Goal: Transaction & Acquisition: Purchase product/service

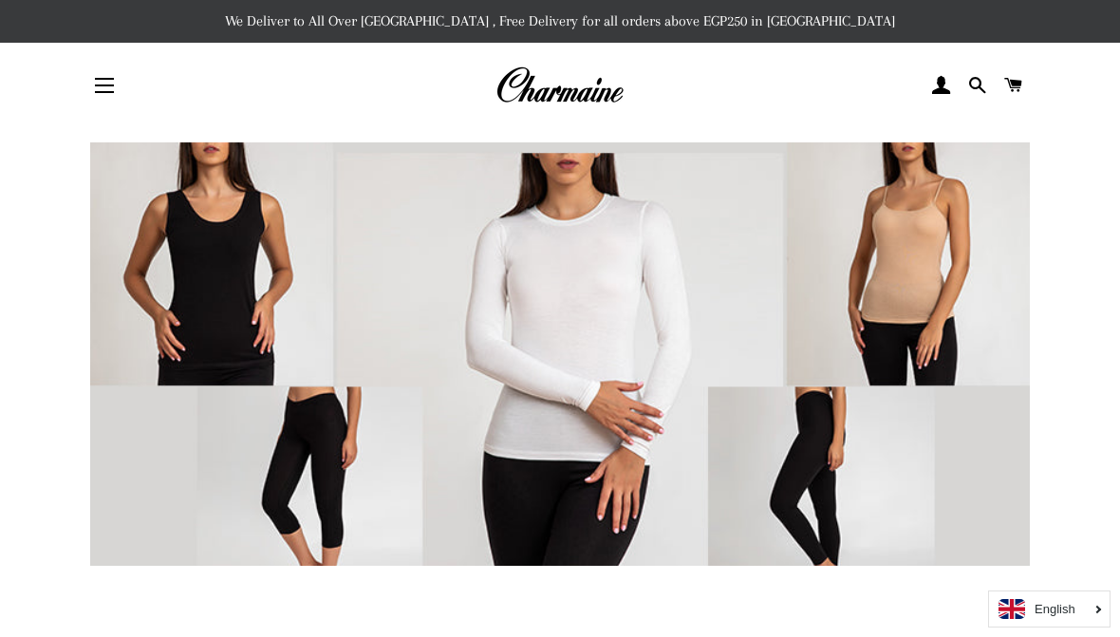
click at [94, 88] on button "Site navigation" at bounding box center [104, 85] width 47 height 47
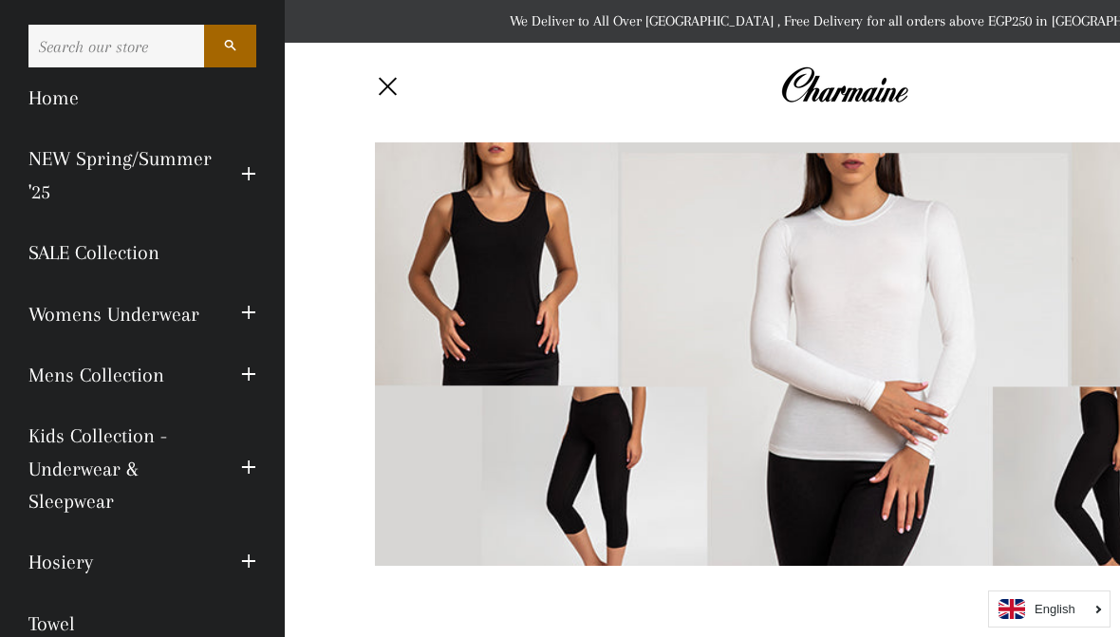
click at [109, 299] on link "Womens Underwear" at bounding box center [120, 314] width 213 height 61
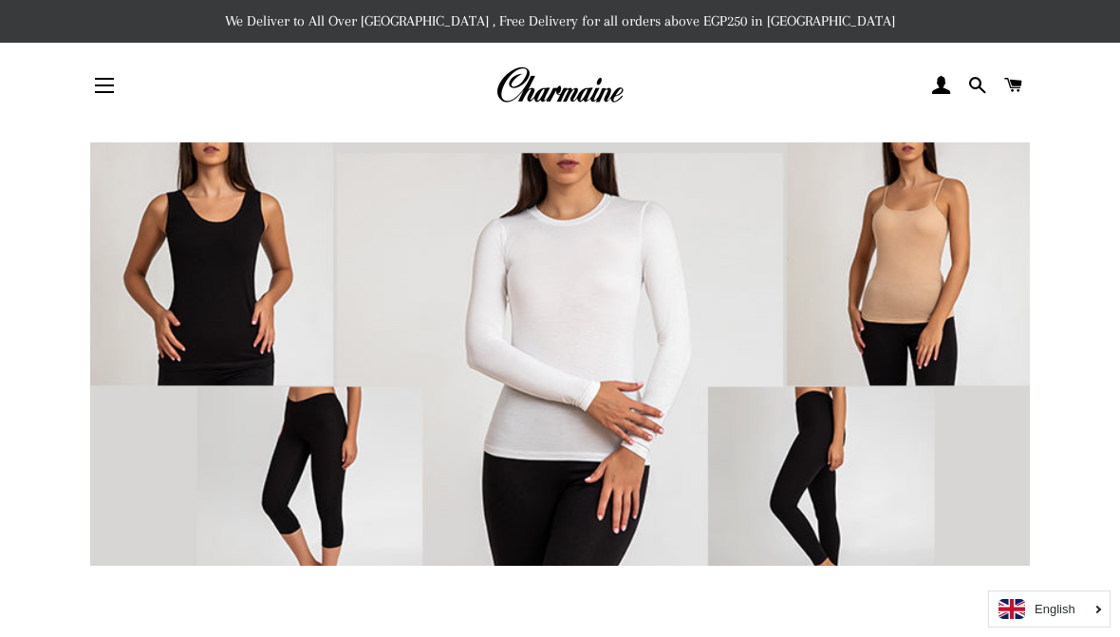
click at [112, 105] on button "Site navigation" at bounding box center [104, 85] width 47 height 47
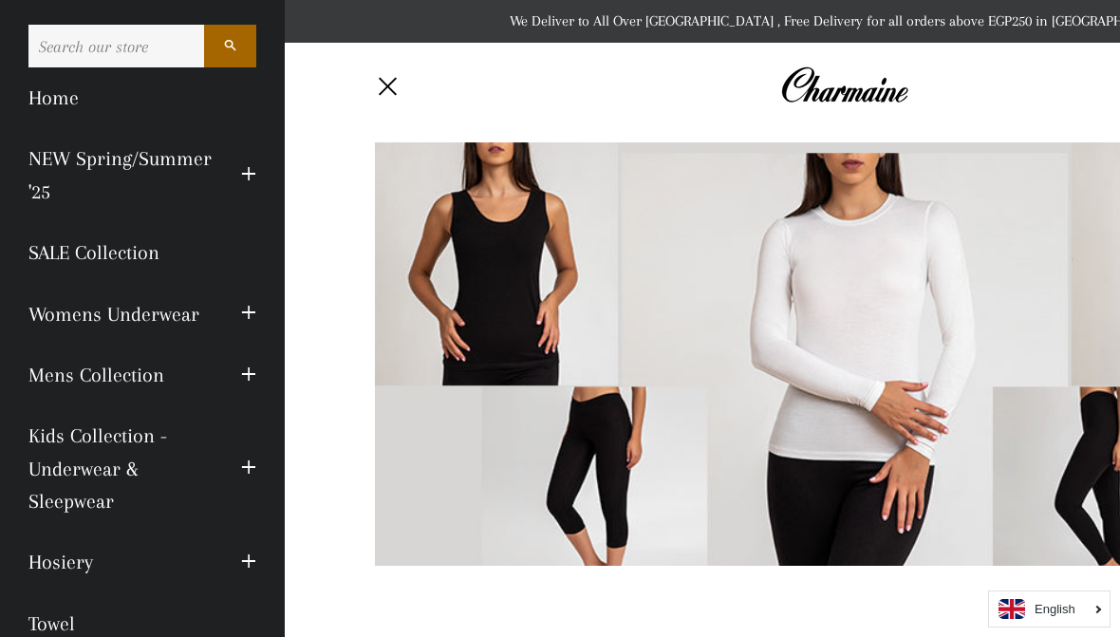
click at [109, 298] on link "Womens Underwear" at bounding box center [120, 314] width 213 height 61
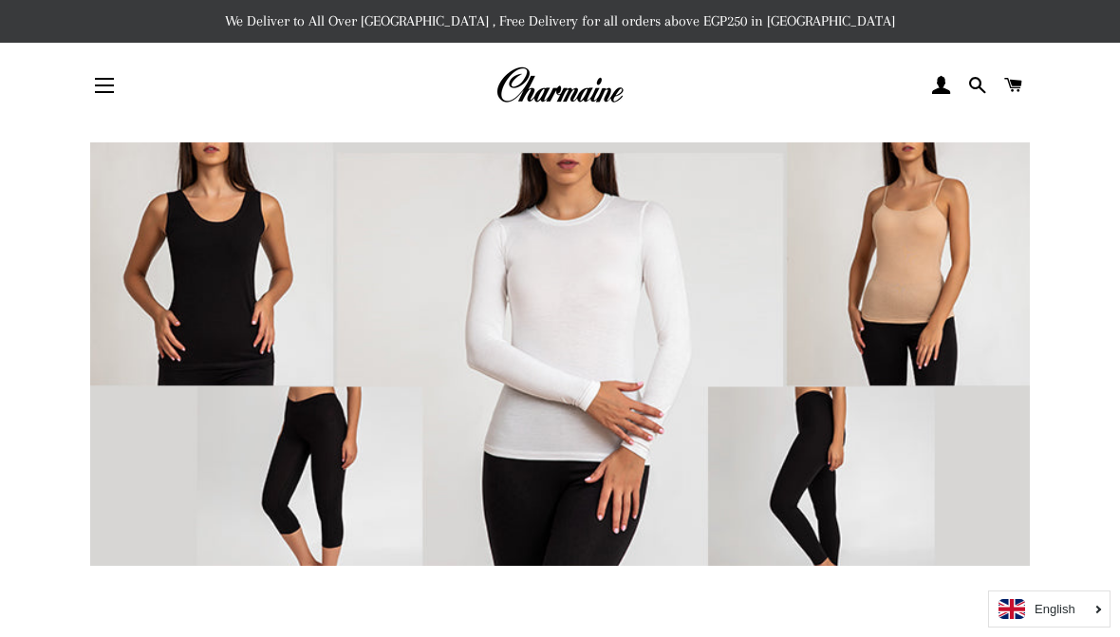
click at [122, 91] on button "Site navigation" at bounding box center [104, 85] width 47 height 47
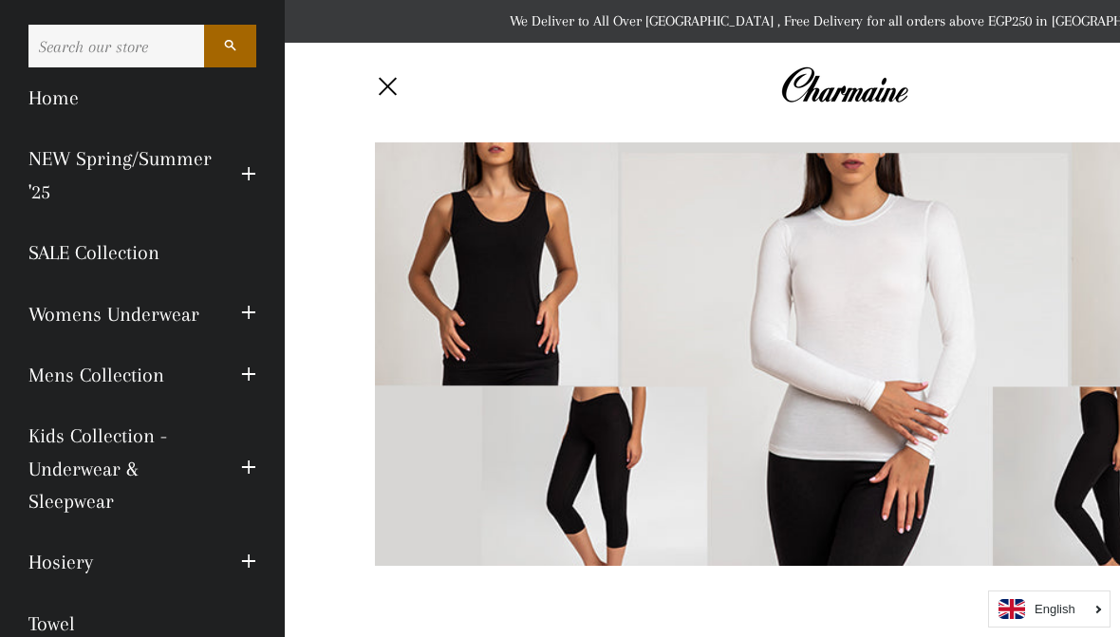
click at [253, 306] on span "button" at bounding box center [248, 314] width 15 height 24
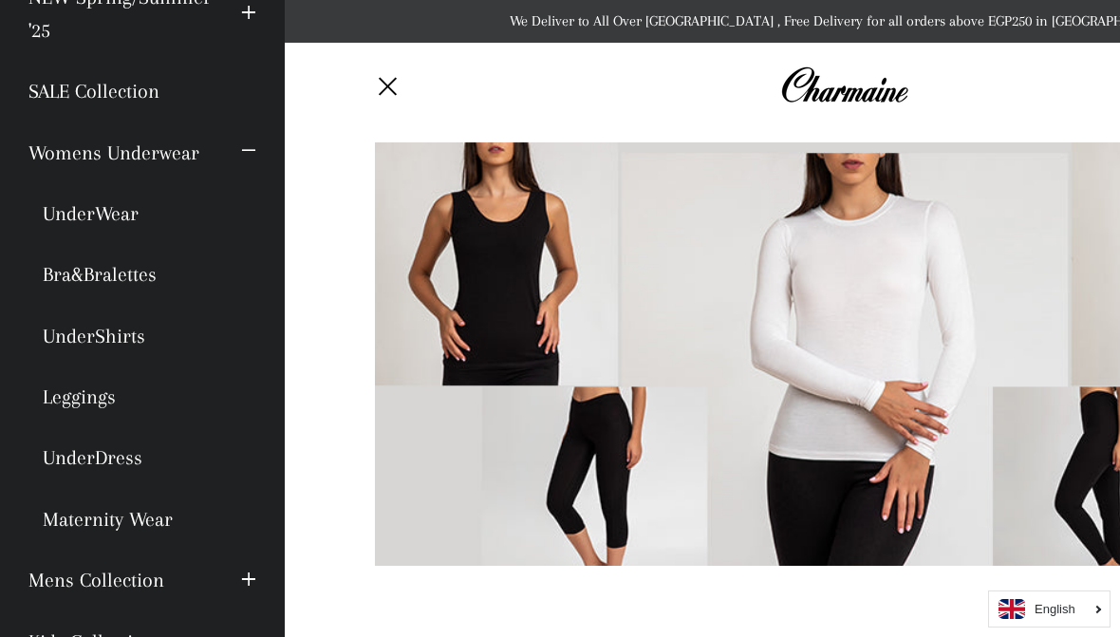
scroll to position [35, 0]
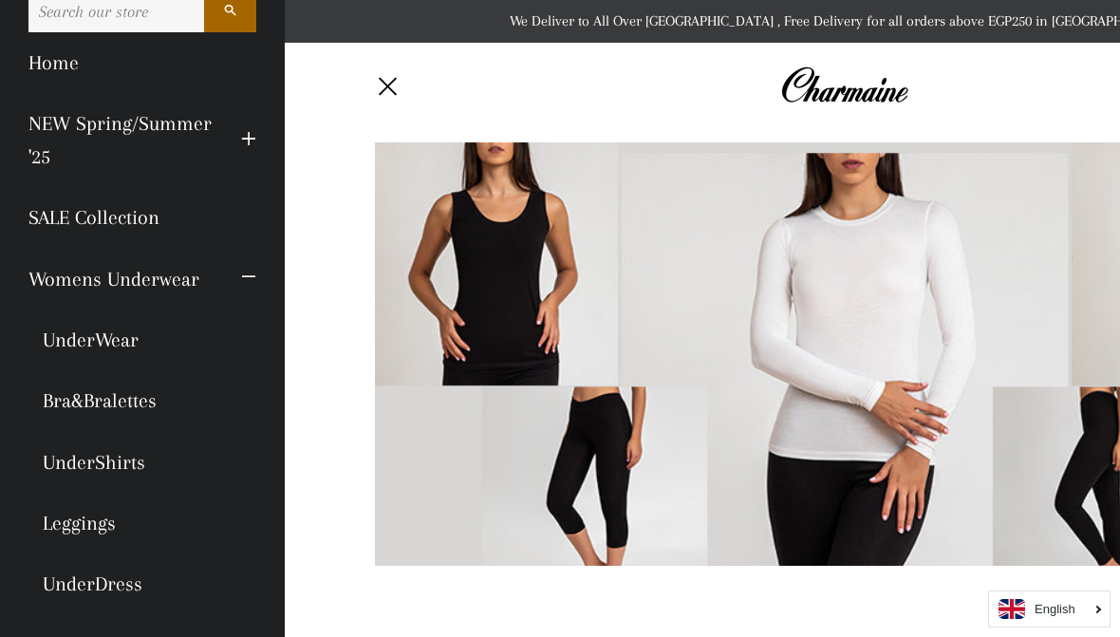
click at [82, 276] on link "Womens Underwear" at bounding box center [120, 279] width 213 height 61
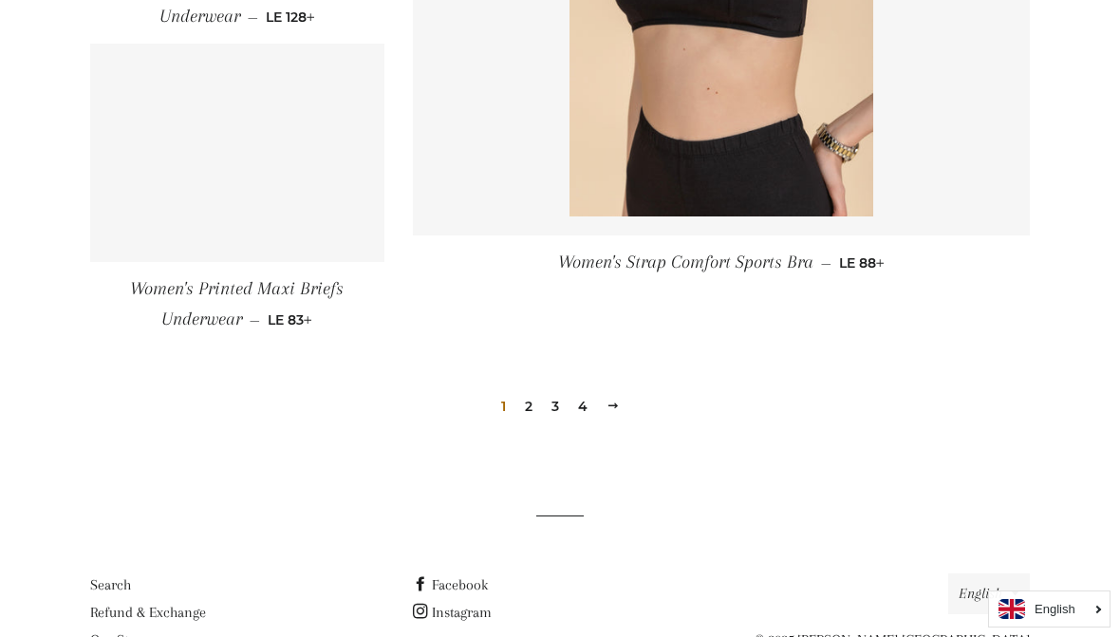
scroll to position [2900, 0]
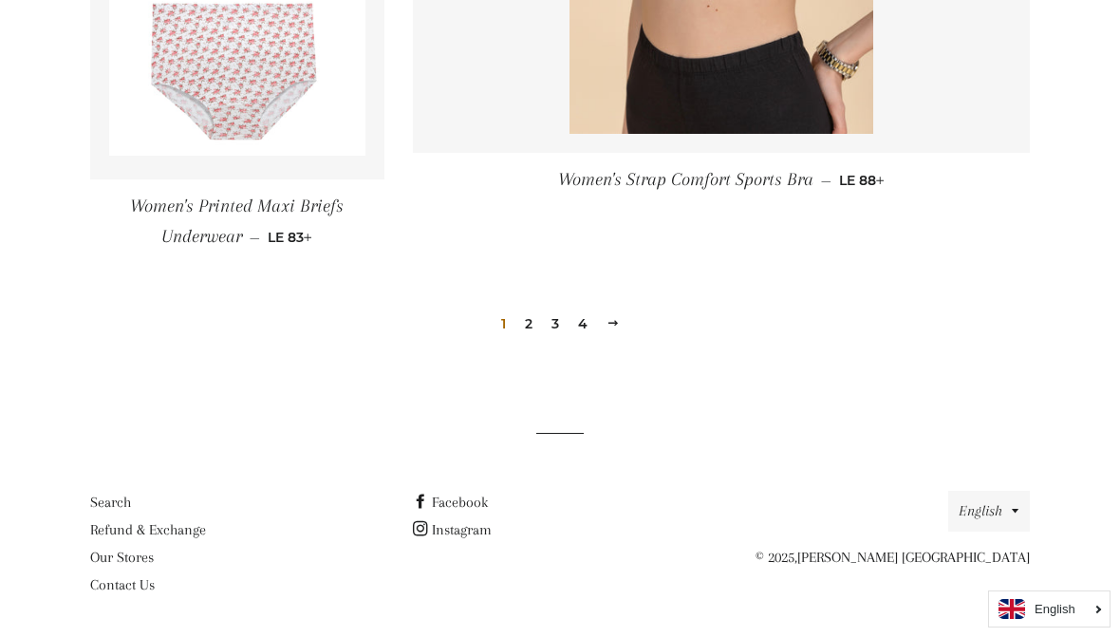
click at [536, 324] on link "2" at bounding box center [528, 323] width 23 height 28
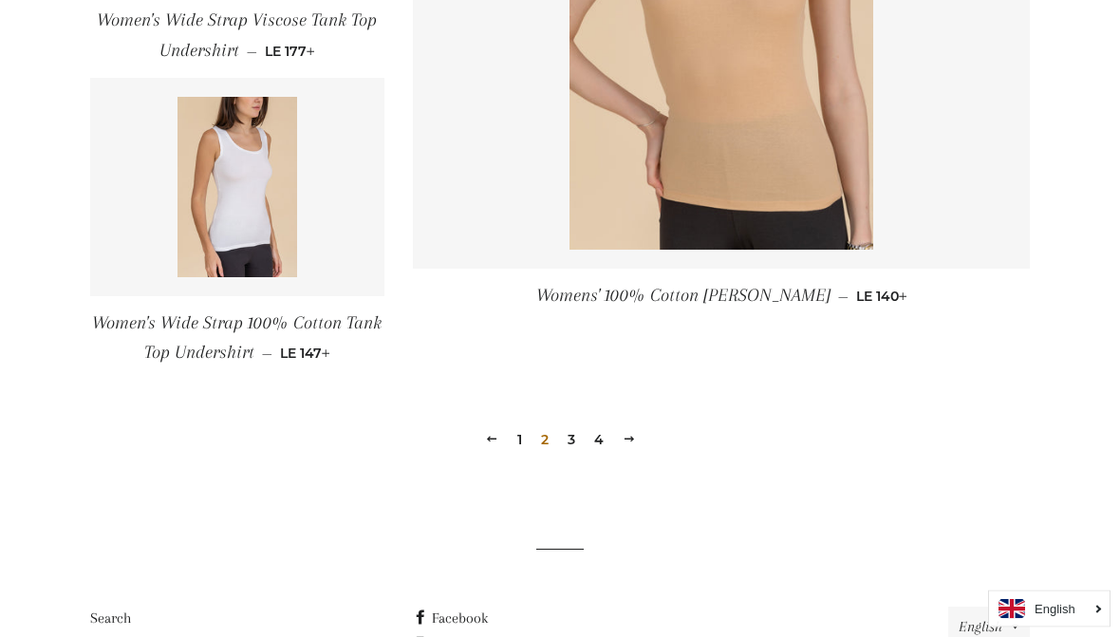
scroll to position [2748, 0]
click at [590, 442] on link "4" at bounding box center [598, 439] width 25 height 28
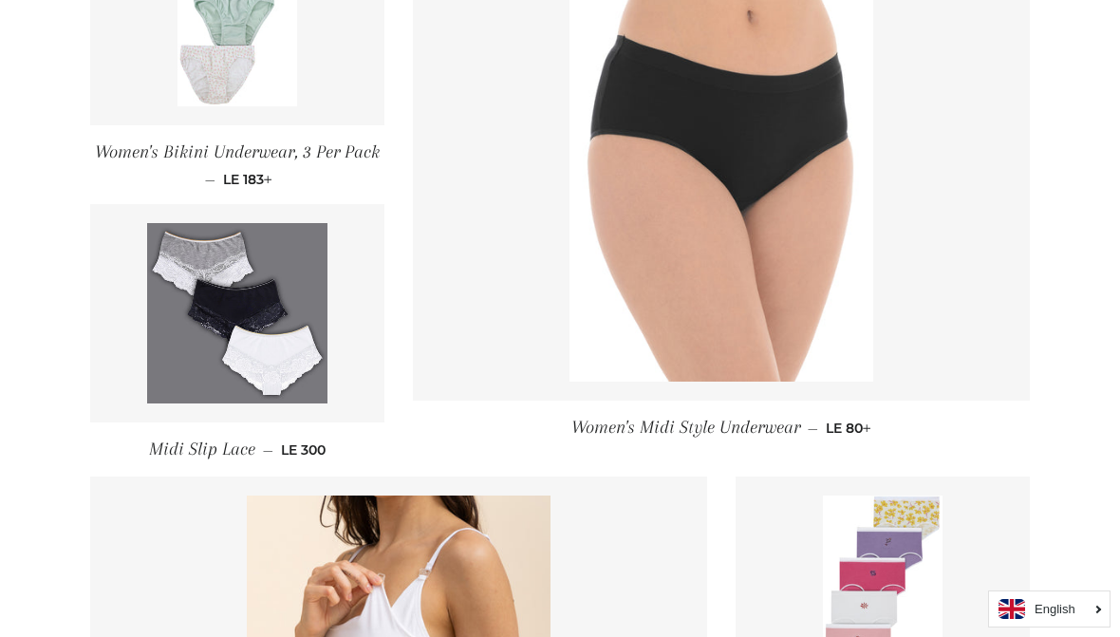
scroll to position [1418, 0]
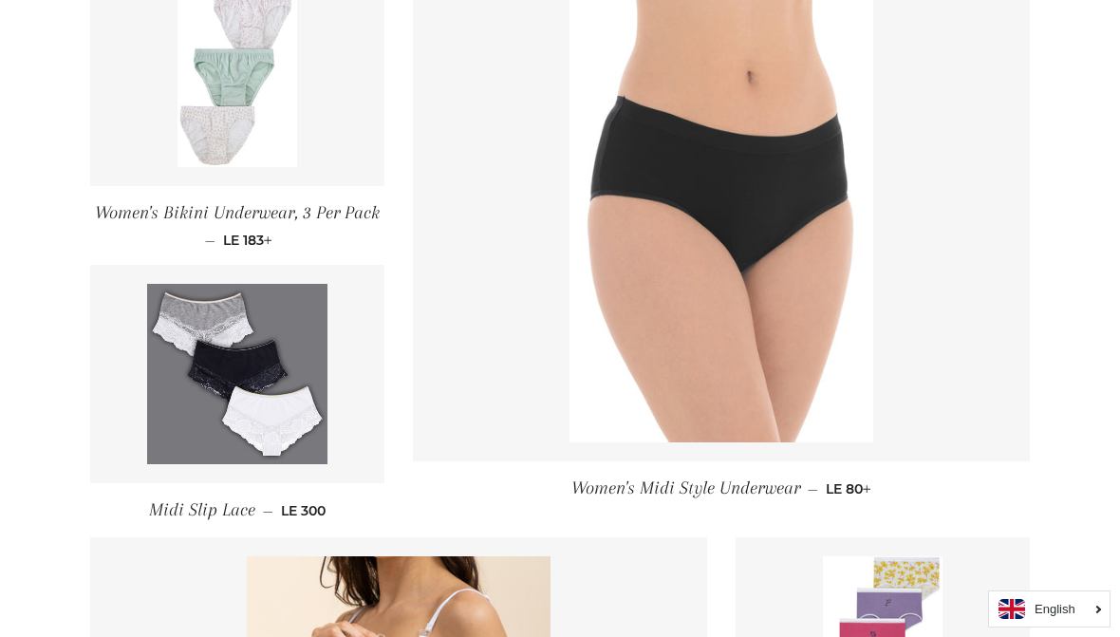
click at [903, 320] on link at bounding box center [721, 214] width 617 height 493
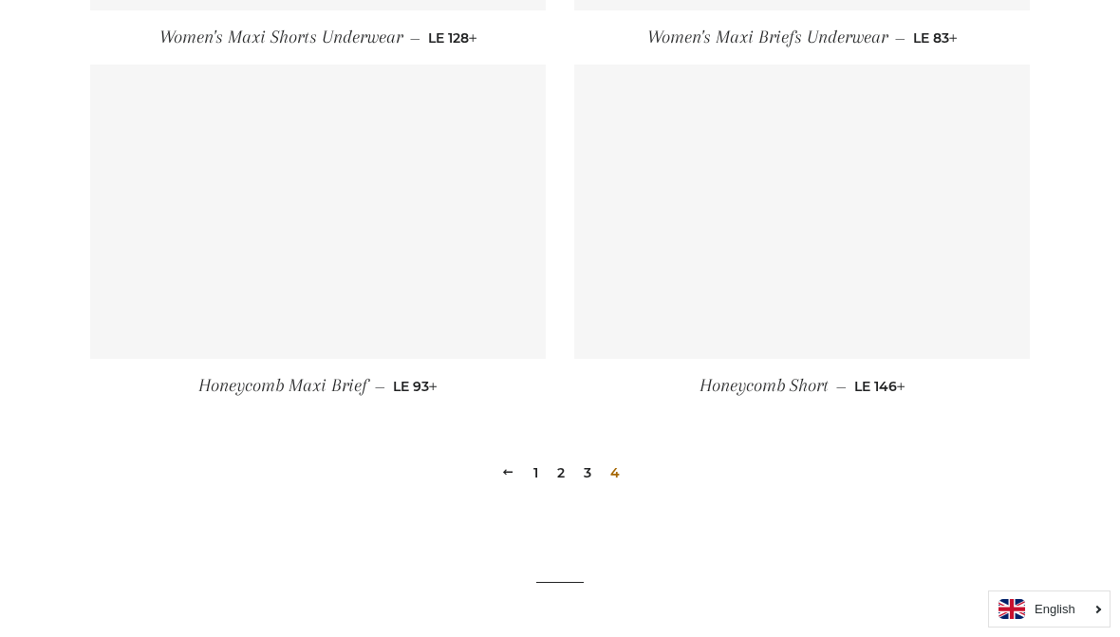
scroll to position [1247, 0]
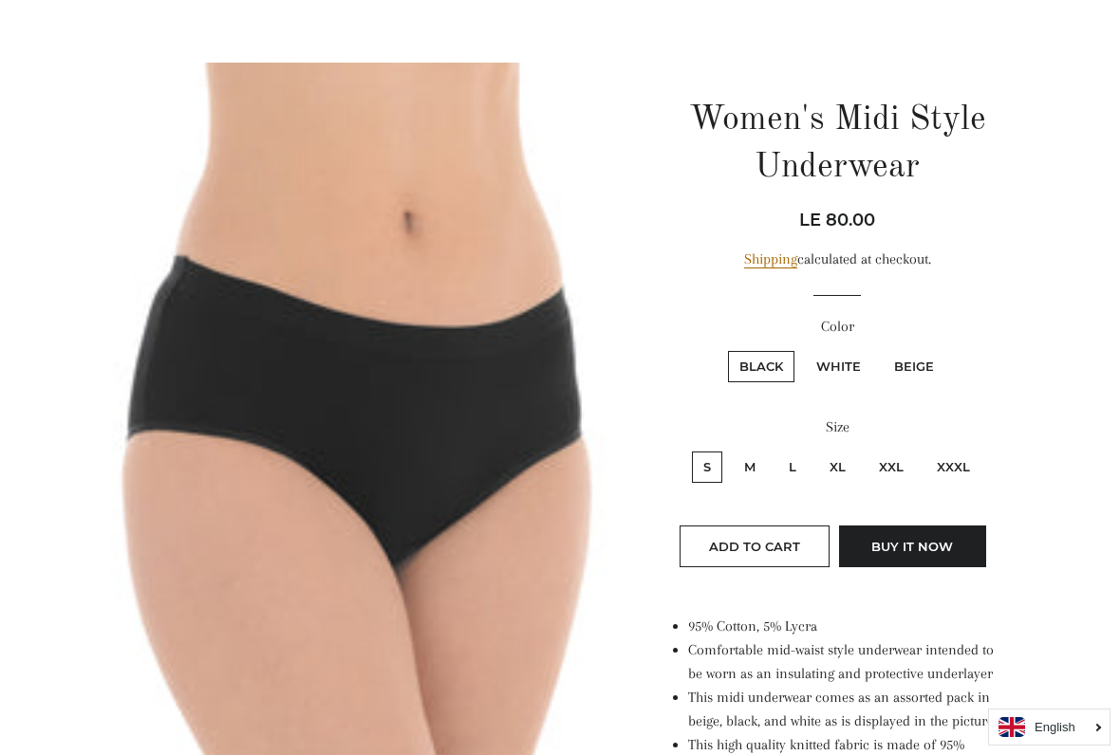
scroll to position [143, 0]
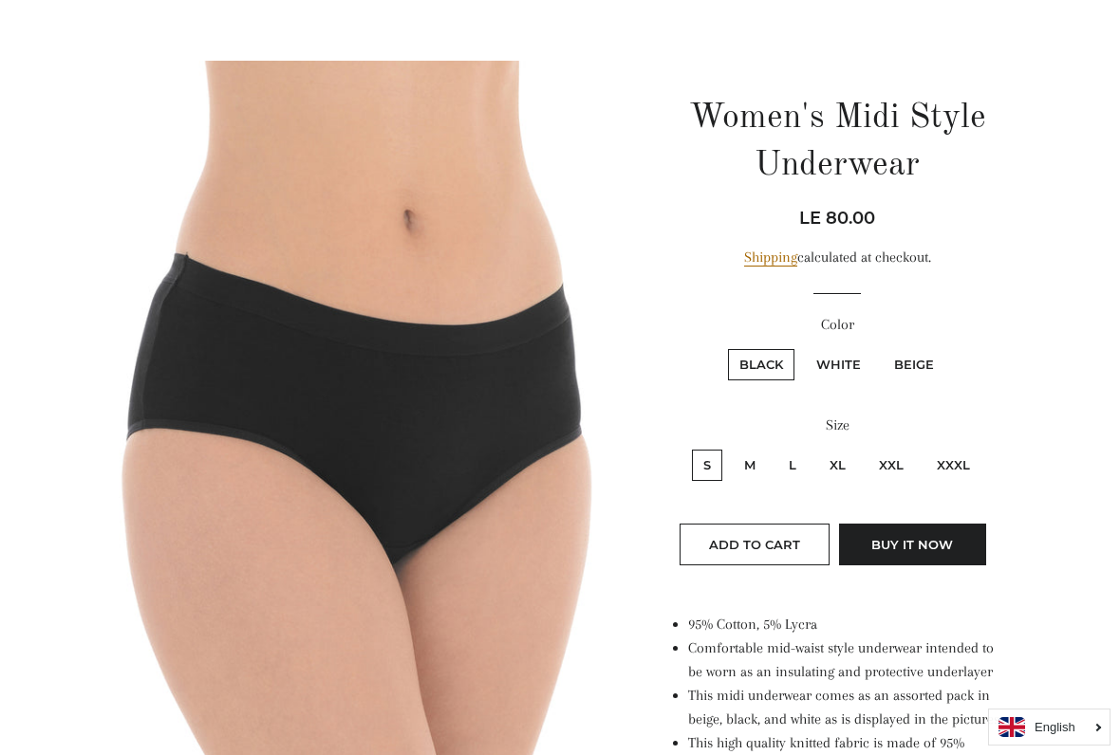
click at [849, 376] on label "White" at bounding box center [838, 364] width 67 height 31
click at [803, 347] on input "White" at bounding box center [802, 346] width 1 height 1
radio input "true"
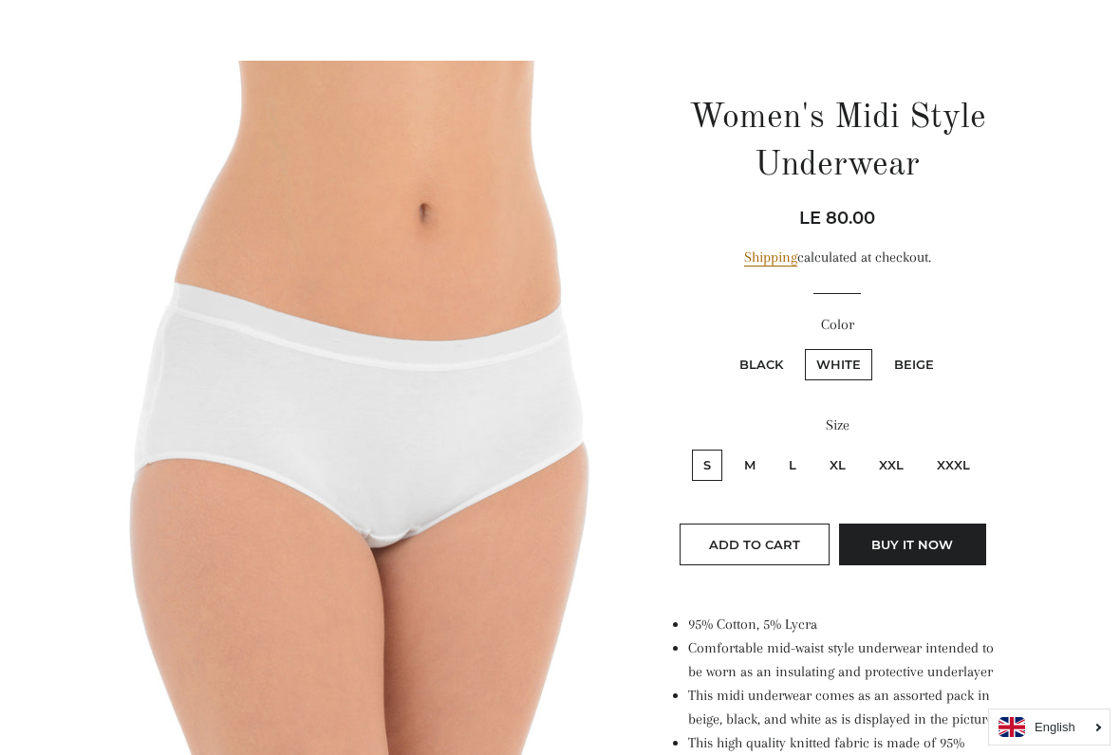
click at [926, 378] on label "Beige" at bounding box center [913, 364] width 63 height 31
click at [880, 347] on input "Beige" at bounding box center [880, 346] width 1 height 1
radio input "true"
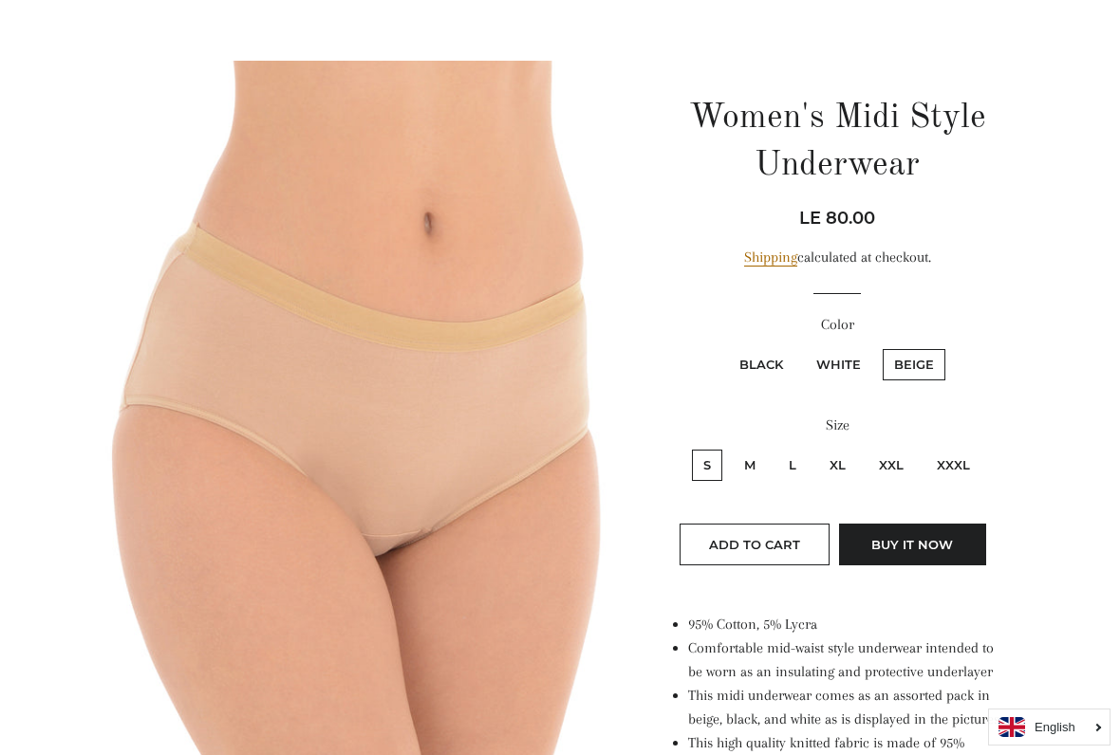
click at [844, 474] on label "XL" at bounding box center [837, 465] width 39 height 31
click at [816, 448] on input "XL" at bounding box center [815, 447] width 1 height 1
radio input "true"
click at [772, 367] on label "Black" at bounding box center [761, 364] width 66 height 31
click at [726, 347] on input "Black" at bounding box center [725, 346] width 1 height 1
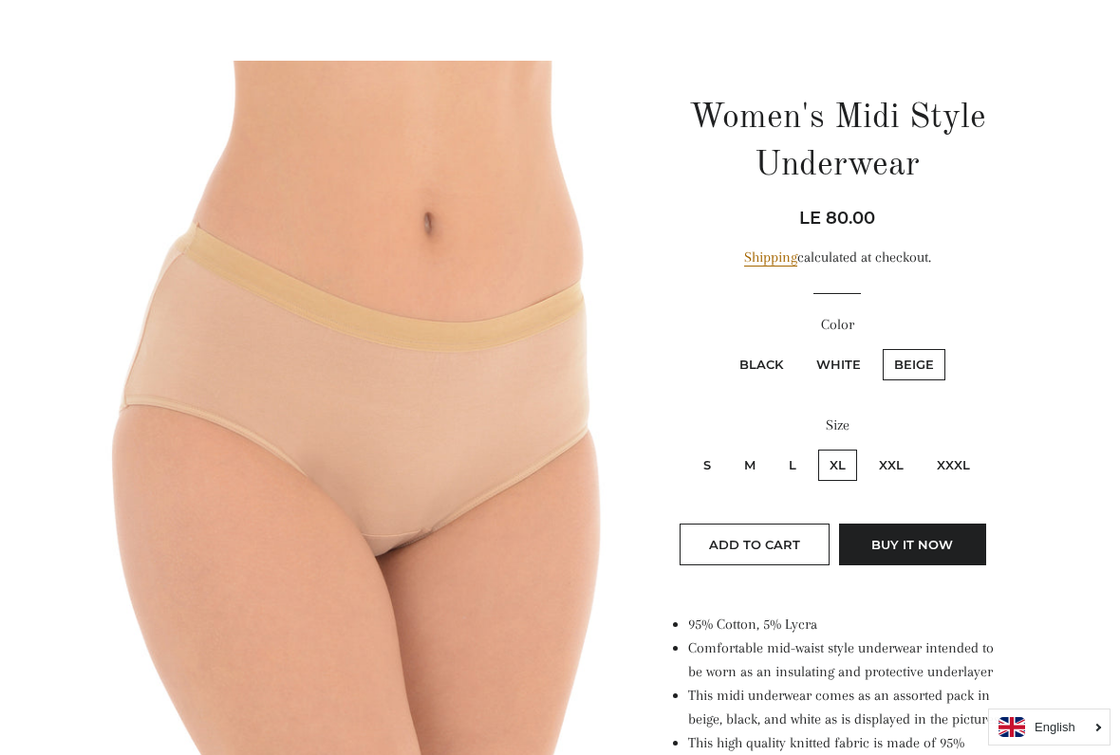
radio input "true"
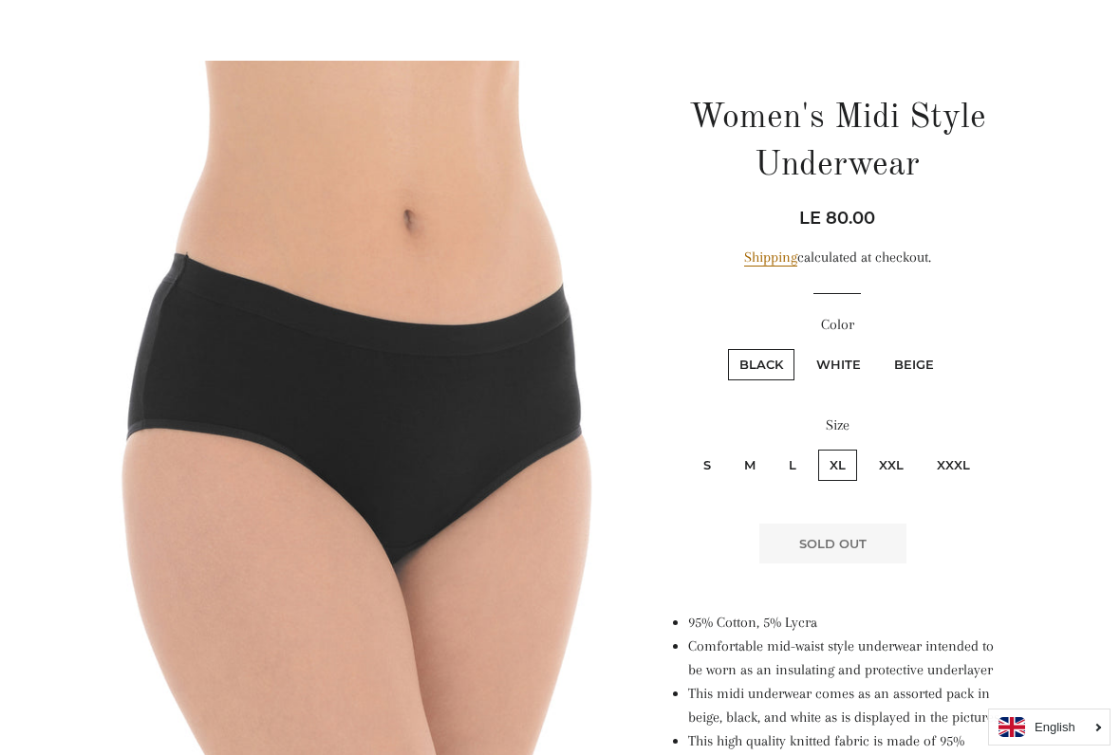
click at [843, 370] on label "White" at bounding box center [838, 364] width 67 height 31
click at [803, 347] on input "White" at bounding box center [802, 346] width 1 height 1
radio input "true"
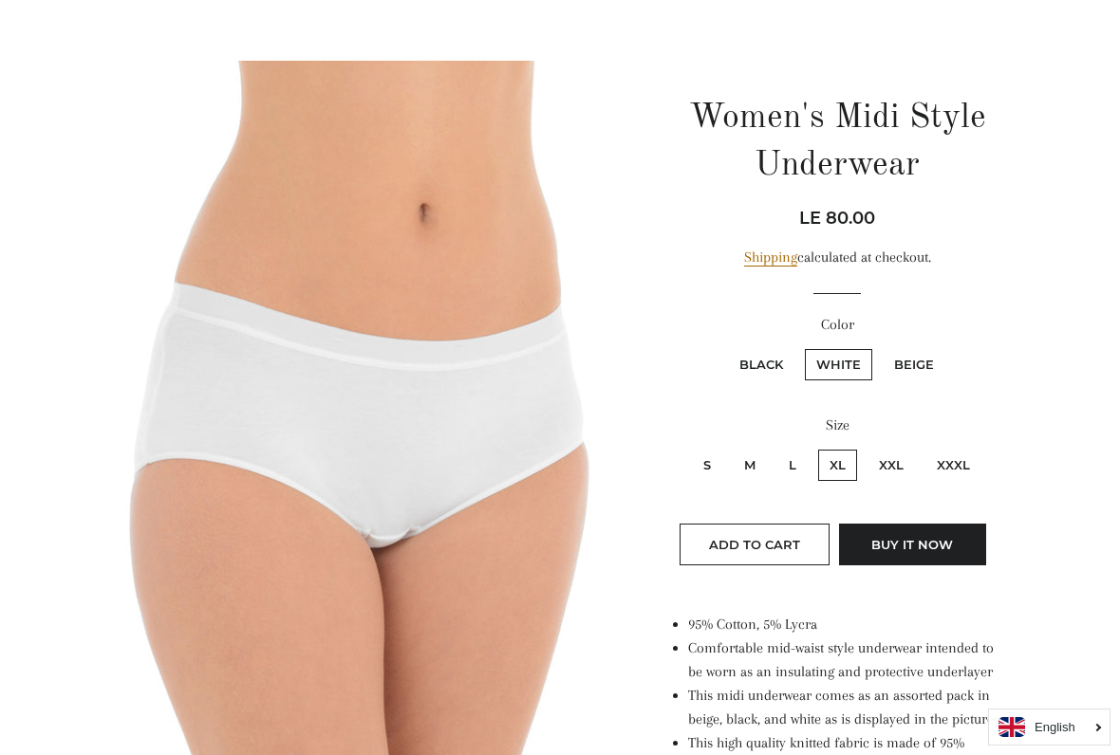
click at [894, 546] on button "Buy it now" at bounding box center [912, 545] width 147 height 42
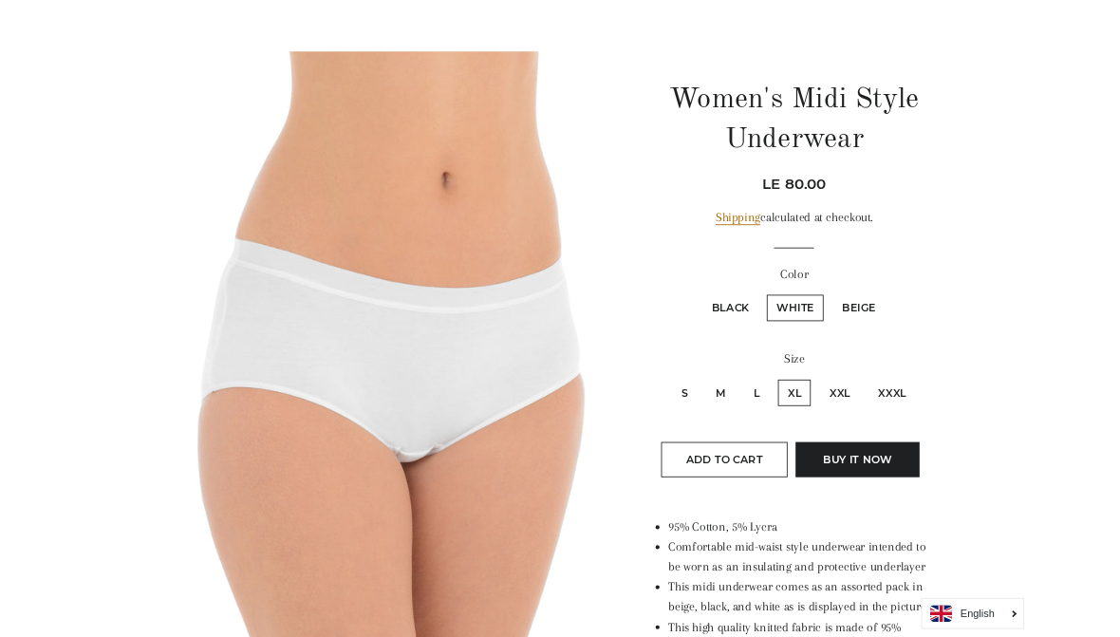
scroll to position [196, 0]
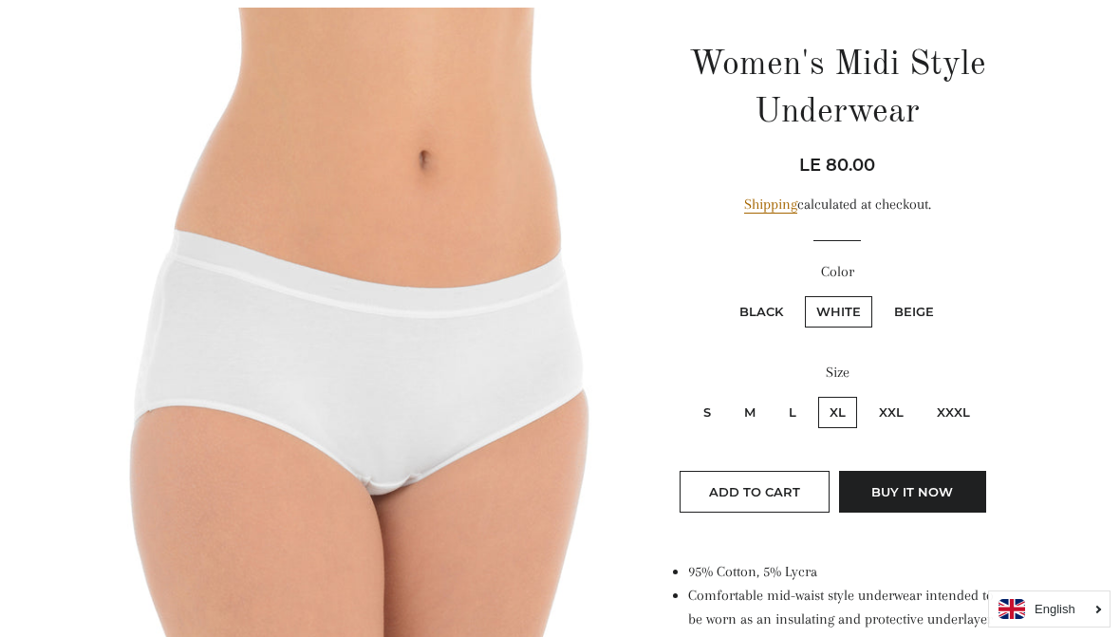
click at [780, 489] on span "Add to Cart" at bounding box center [754, 491] width 91 height 15
click at [925, 325] on label "Beige" at bounding box center [913, 311] width 63 height 31
click at [880, 294] on input "Beige" at bounding box center [880, 293] width 1 height 1
radio input "true"
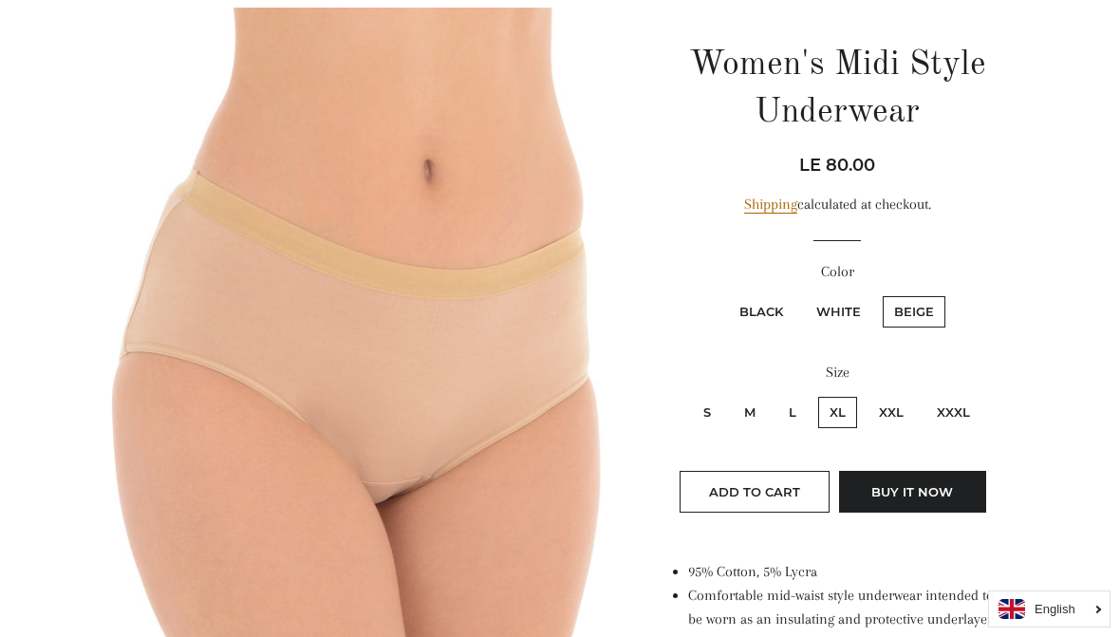
click at [837, 412] on label "XL" at bounding box center [837, 412] width 39 height 31
click at [816, 395] on input "XL" at bounding box center [815, 394] width 1 height 1
click at [846, 408] on label "XL" at bounding box center [837, 412] width 39 height 31
click at [816, 395] on input "XL" at bounding box center [815, 394] width 1 height 1
click at [844, 417] on label "XL" at bounding box center [837, 412] width 39 height 31
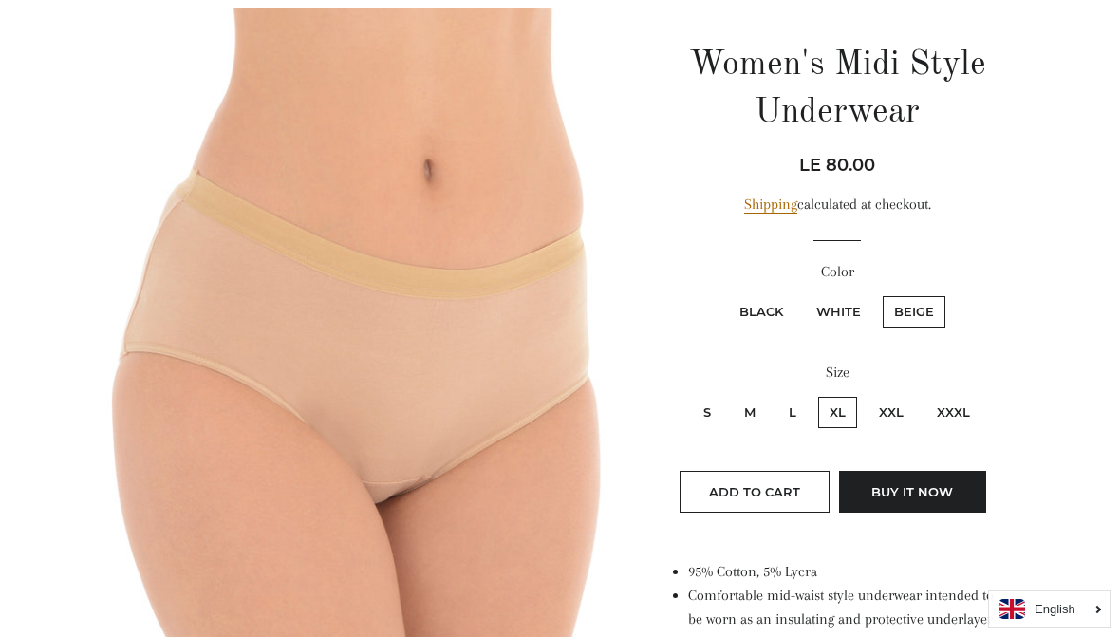
click at [816, 395] on input "XL" at bounding box center [815, 394] width 1 height 1
click at [851, 417] on label "XL" at bounding box center [837, 412] width 39 height 31
click at [816, 395] on input "XL" at bounding box center [815, 394] width 1 height 1
click at [796, 493] on span "Add to Cart" at bounding box center [754, 491] width 91 height 15
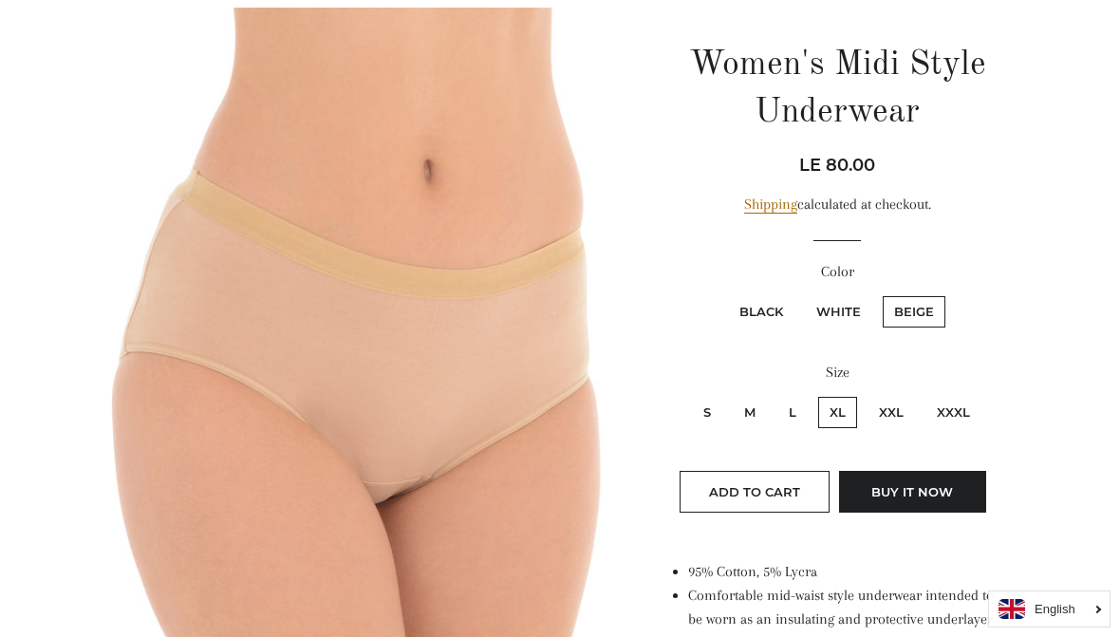
click at [784, 317] on label "Black" at bounding box center [761, 311] width 66 height 31
click at [726, 294] on input "Black" at bounding box center [725, 293] width 1 height 1
radio input "true"
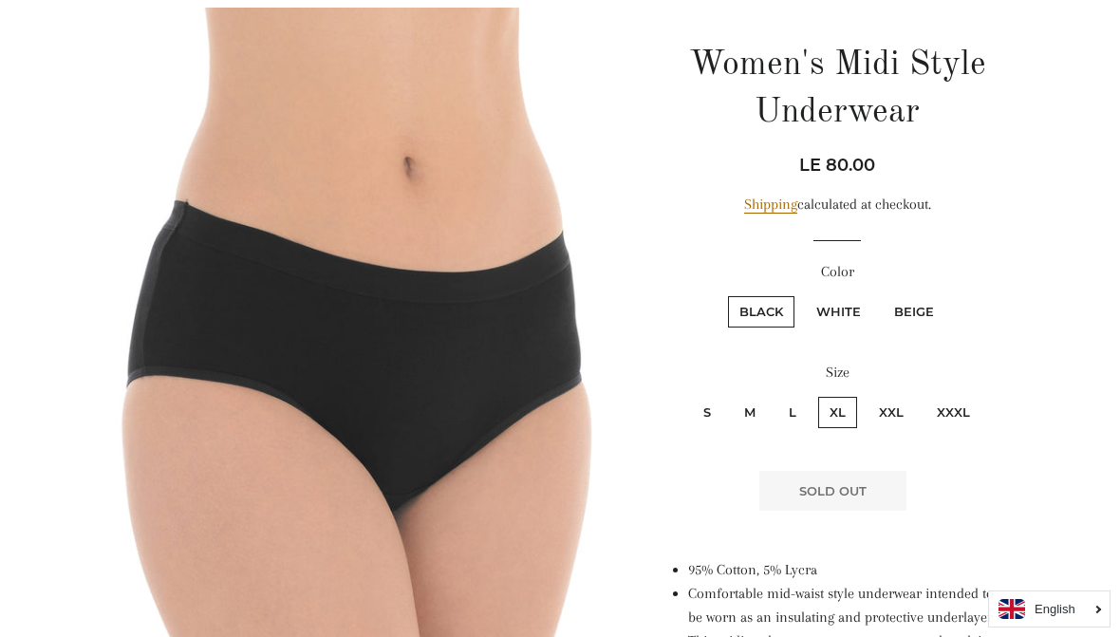
click at [800, 415] on label "L" at bounding box center [792, 412] width 30 height 31
click at [775, 395] on input "L" at bounding box center [774, 394] width 1 height 1
radio input "true"
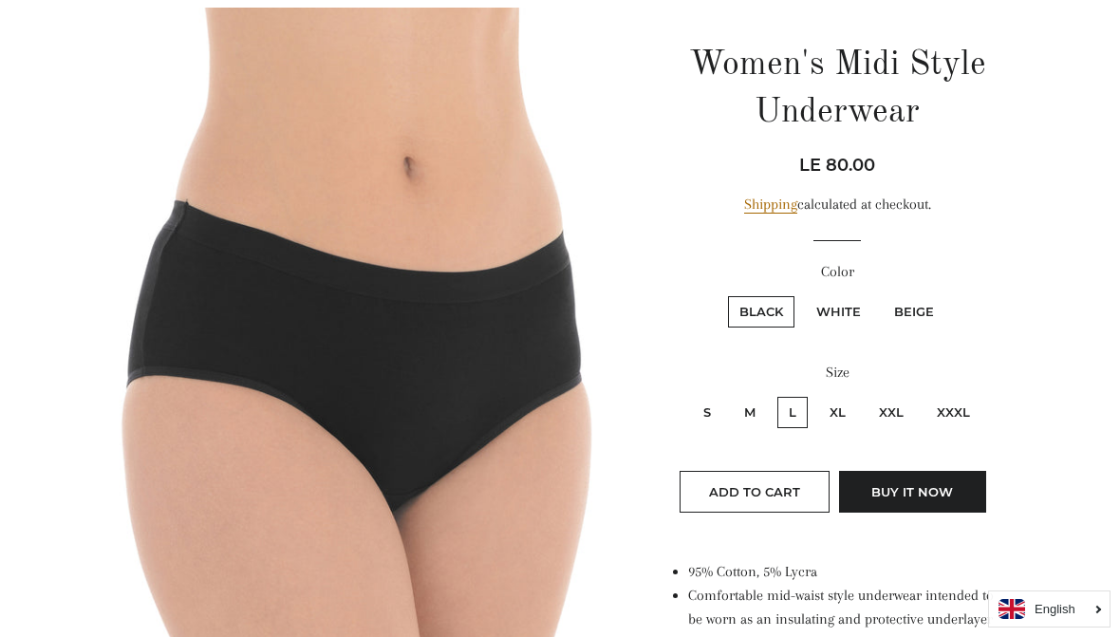
click at [898, 410] on label "XXL" at bounding box center [890, 412] width 47 height 31
click at [865, 395] on input "XXL" at bounding box center [864, 394] width 1 height 1
radio input "true"
click at [848, 406] on label "XL" at bounding box center [837, 412] width 39 height 31
click at [816, 395] on input "XL" at bounding box center [815, 394] width 1 height 1
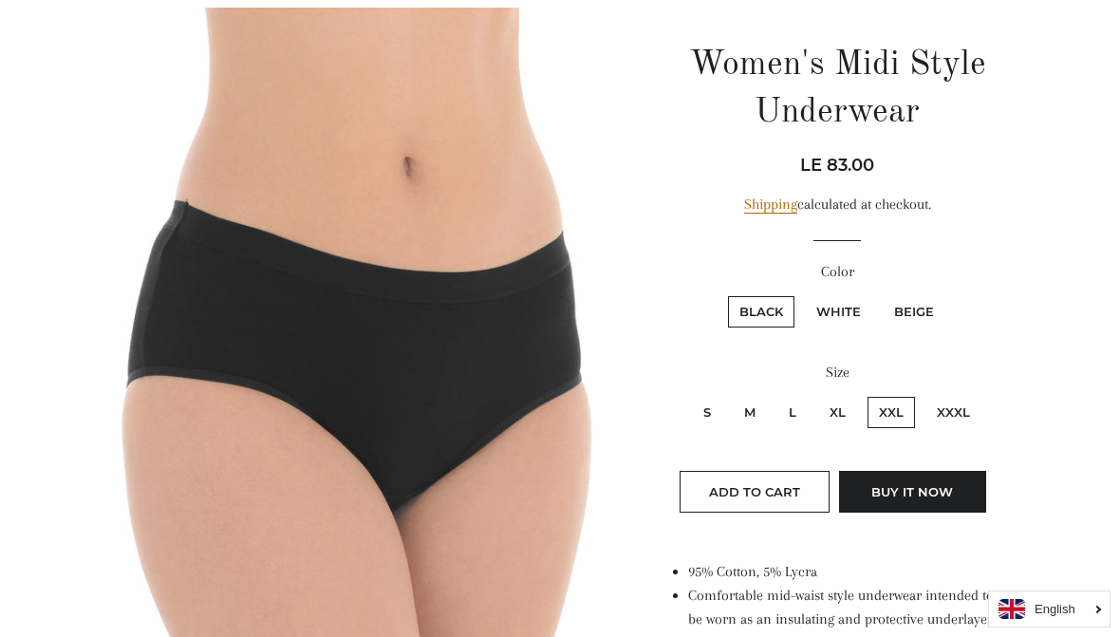
radio input "true"
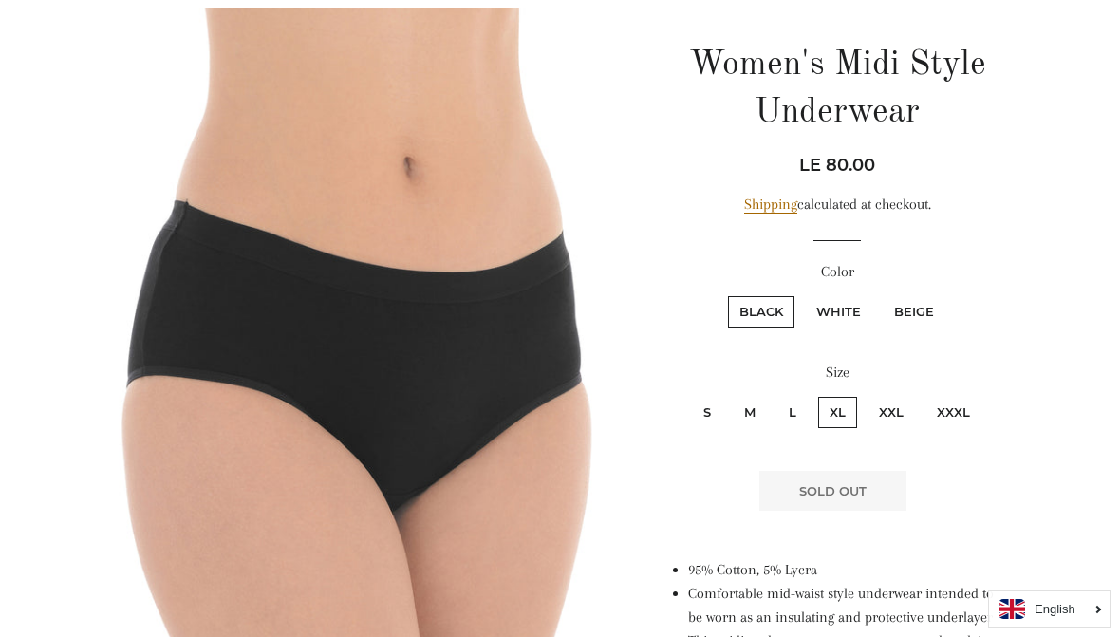
click at [758, 408] on label "M" at bounding box center [749, 412] width 34 height 31
click at [731, 395] on input "M" at bounding box center [730, 394] width 1 height 1
radio input "true"
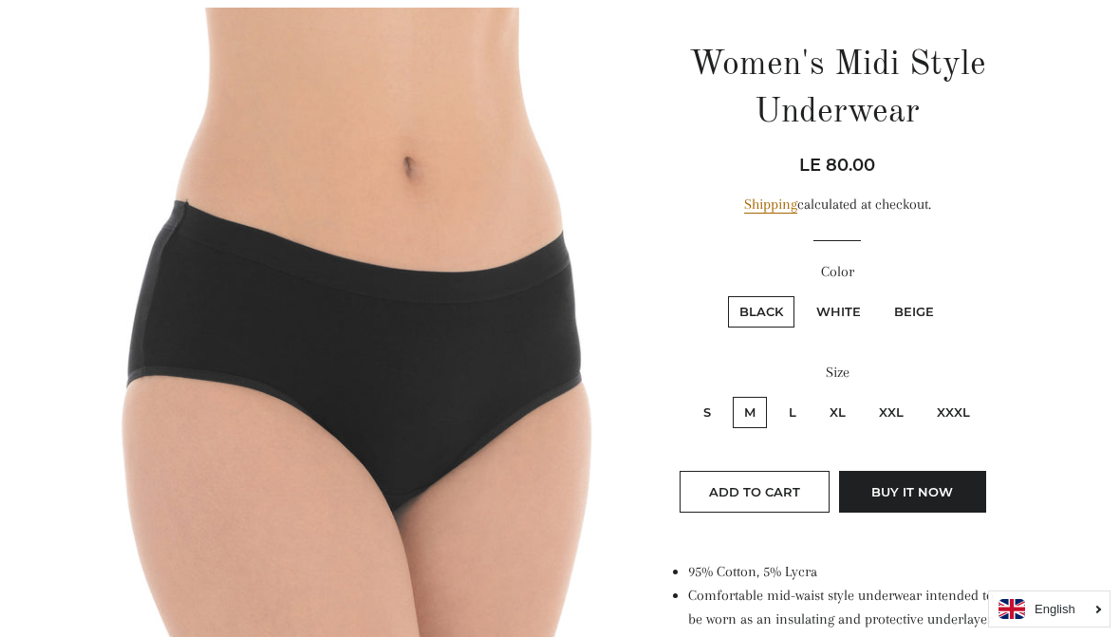
click at [925, 398] on label "XXXL" at bounding box center [953, 412] width 56 height 31
click at [923, 395] on input "XXXL" at bounding box center [922, 394] width 1 height 1
radio input "true"
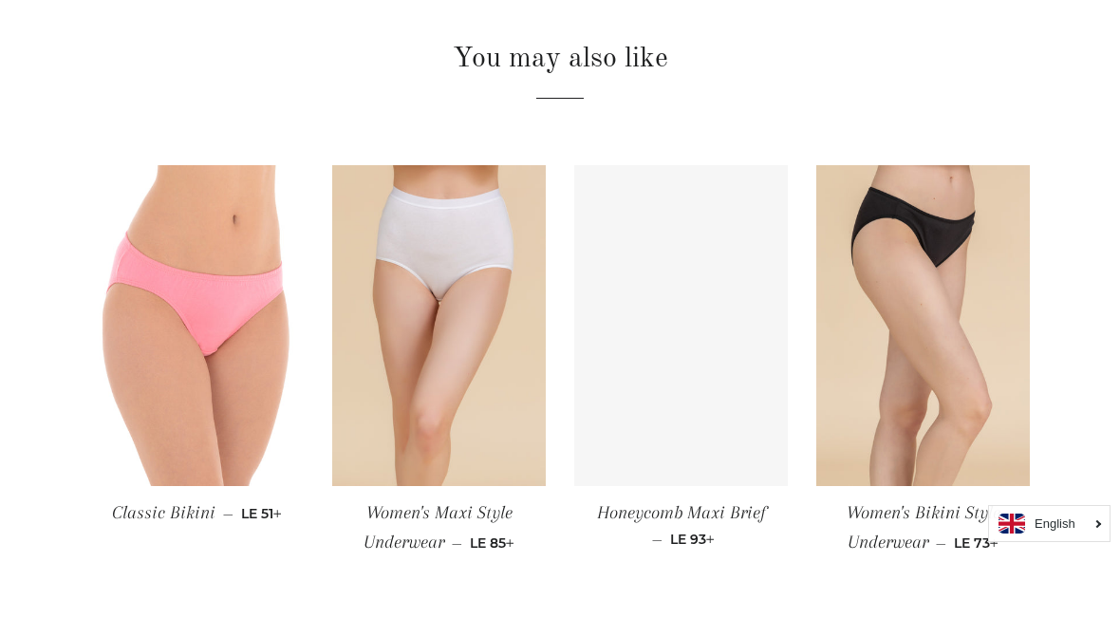
scroll to position [1542, 0]
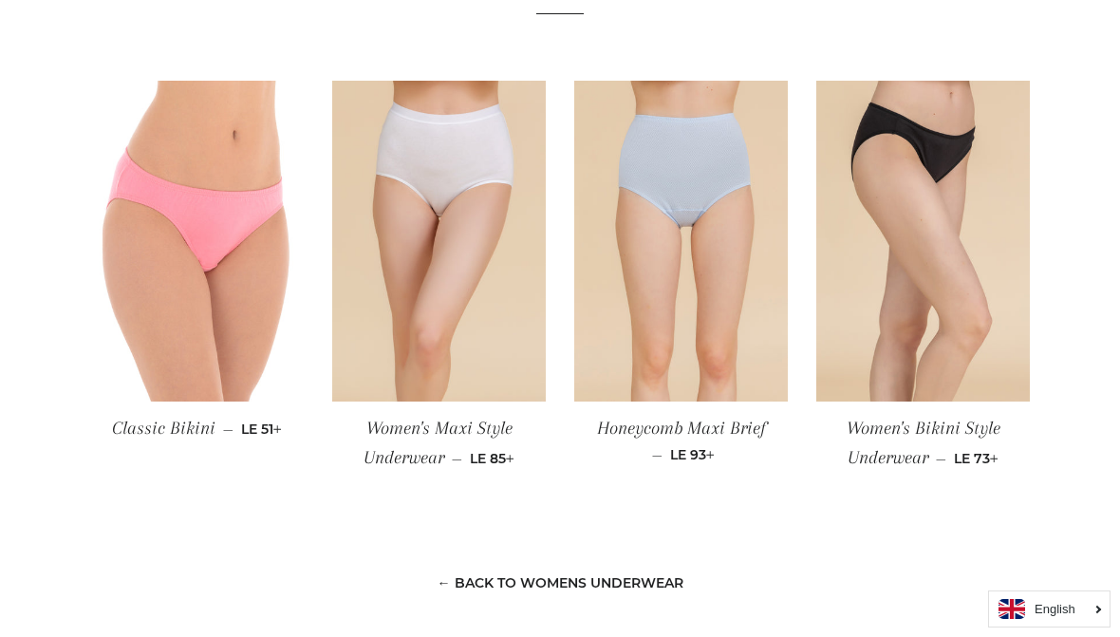
click at [169, 233] on img at bounding box center [196, 241] width 213 height 321
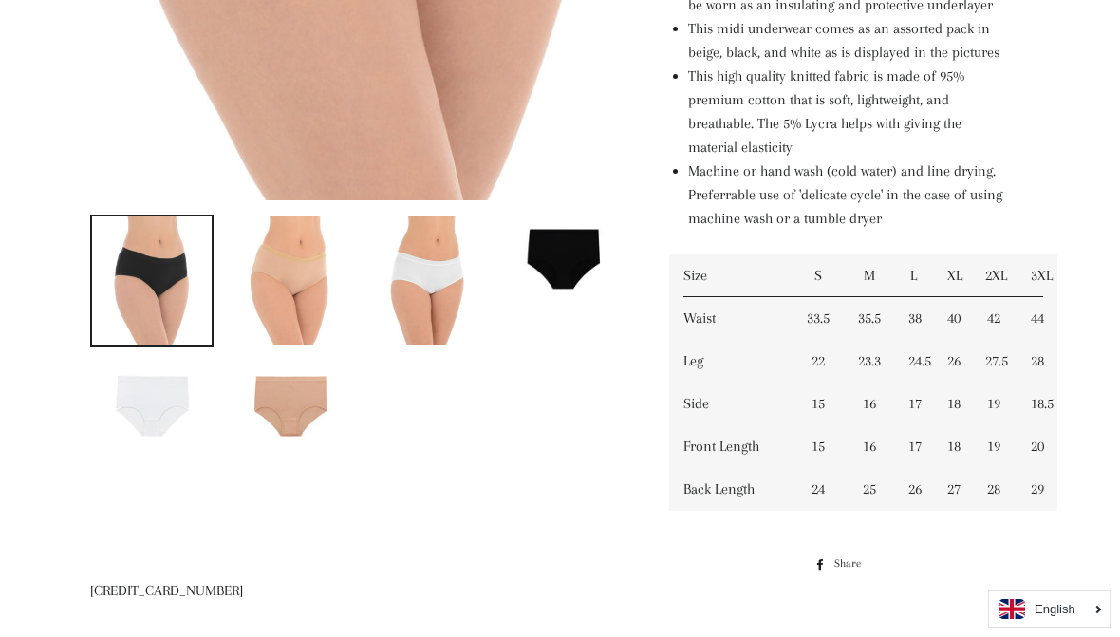
scroll to position [793, 0]
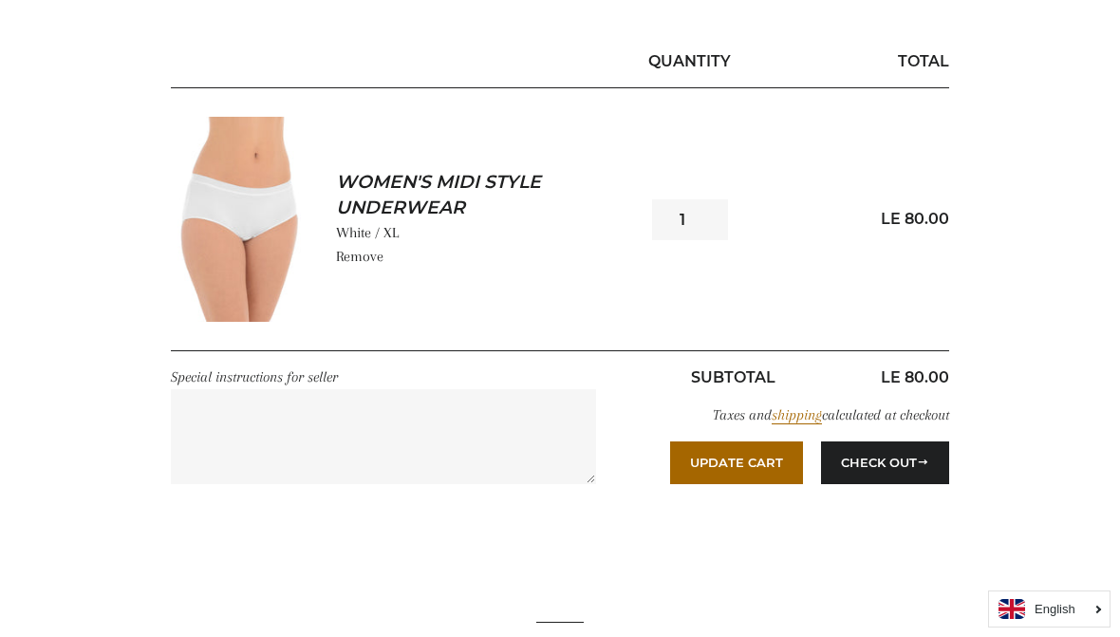
scroll to position [334, 0]
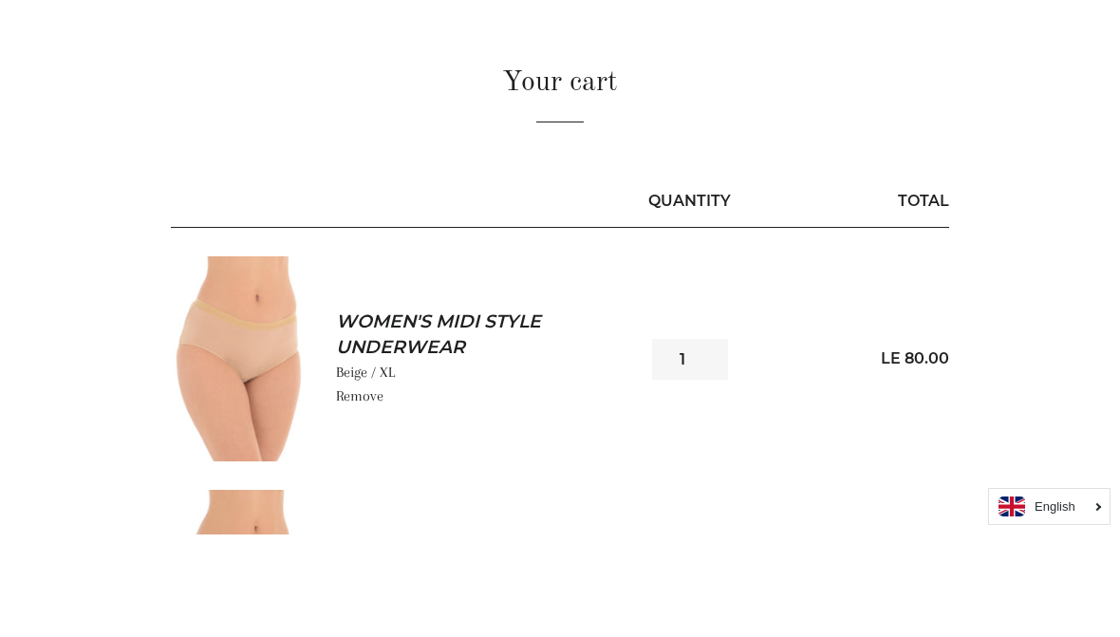
scroll to position [338, 0]
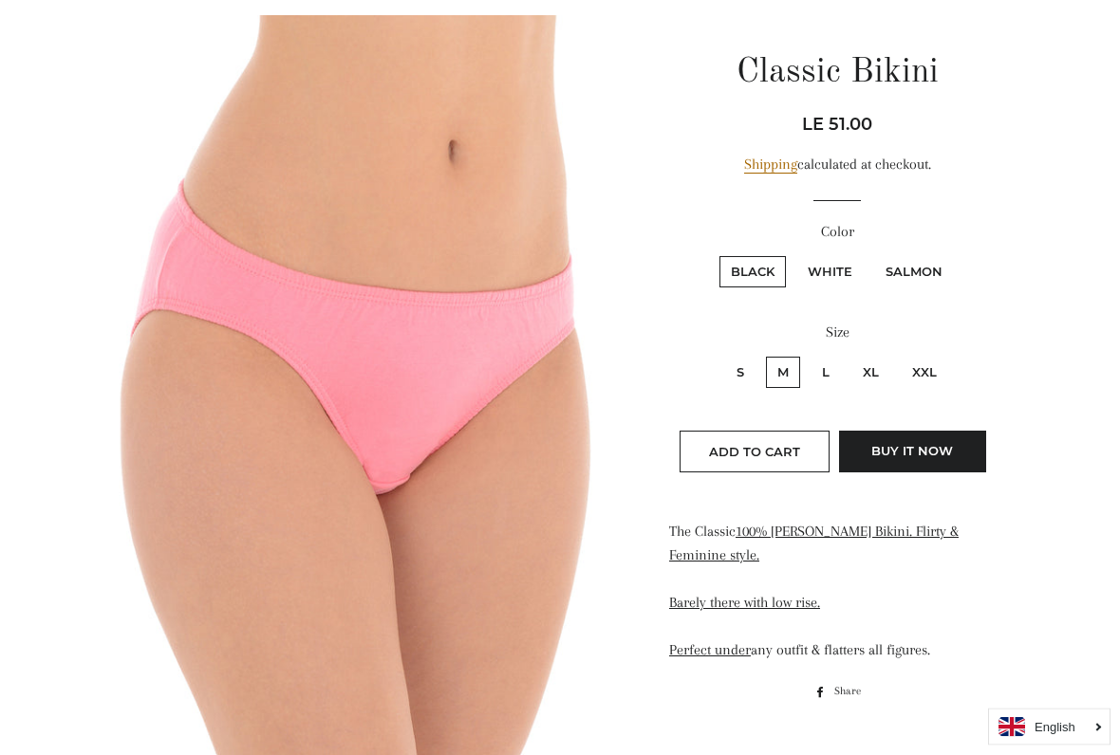
scroll to position [192, 0]
